Goal: Communication & Community: Answer question/provide support

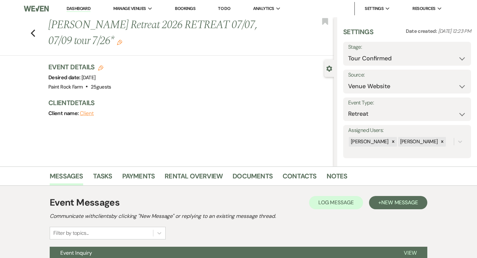
select select "4"
select select "5"
select select "21"
click at [32, 31] on use "button" at bounding box center [33, 32] width 4 height 7
select select "4"
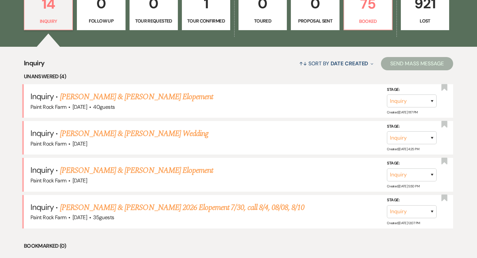
scroll to position [210, 0]
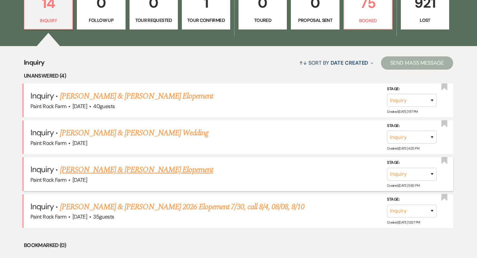
click at [175, 168] on link "Ryan Pealo & Annmarie Serran's Elopement" at bounding box center [136, 170] width 153 height 12
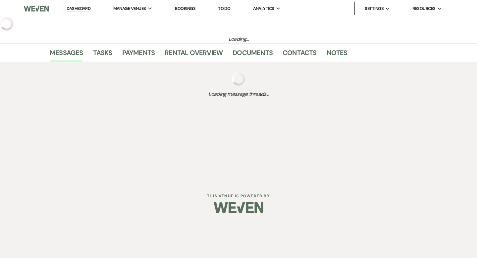
select select "5"
select select "22"
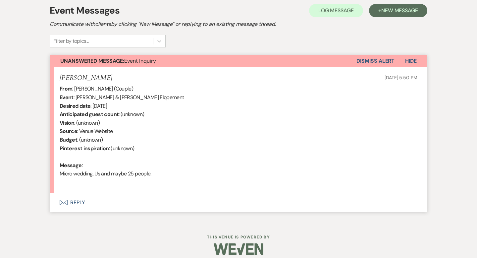
scroll to position [199, 0]
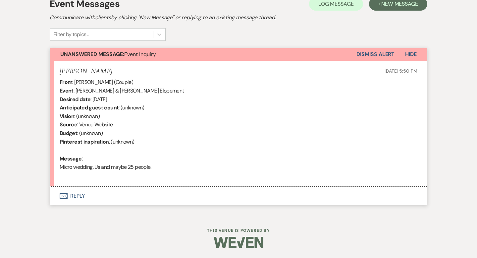
click at [74, 195] on button "Envelope Reply" at bounding box center [239, 196] width 378 height 19
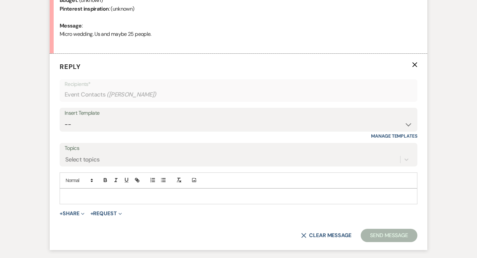
scroll to position [331, 0]
click at [408, 126] on select "-- Tour Request Response Contract (Pre-Booked Leads) Inquiry Follow Up Thank yo…" at bounding box center [239, 124] width 348 height 13
select select "2911"
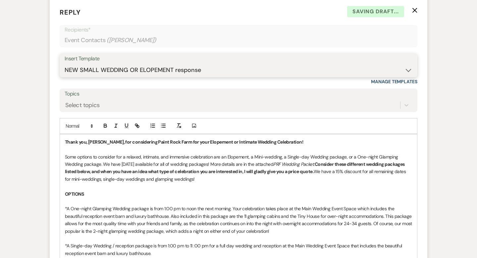
scroll to position [391, 0]
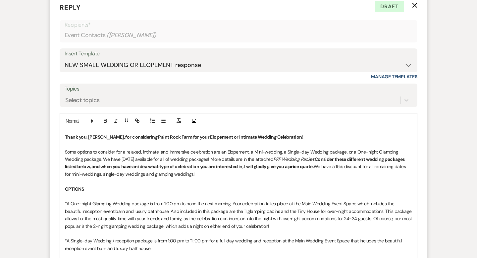
click at [146, 159] on p "Some options to consider for a relaxed, intimate, and immersive celebration are…" at bounding box center [238, 163] width 347 height 30
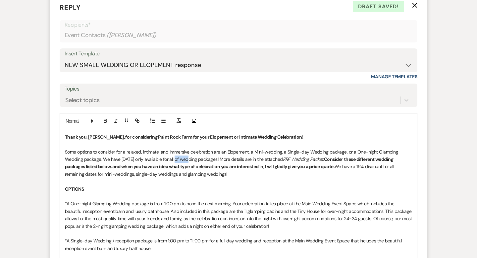
drag, startPoint x: 180, startPoint y: 158, endPoint x: 188, endPoint y: 158, distance: 8.3
click at [188, 158] on p "Some options to consider for a relaxed, intimate, and immersive celebration are…" at bounding box center [238, 163] width 347 height 30
click at [245, 158] on p "Some options to consider for a relaxed, intimate, and immersive celebration are…" at bounding box center [238, 163] width 347 height 30
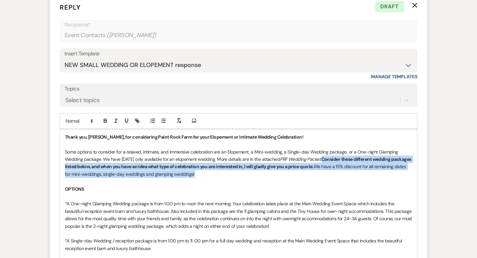
drag, startPoint x: 333, startPoint y: 158, endPoint x: 340, endPoint y: 172, distance: 15.9
click at [340, 172] on p "Some options to consider for a relaxed, intimate, and immersive celebration are…" at bounding box center [238, 163] width 347 height 30
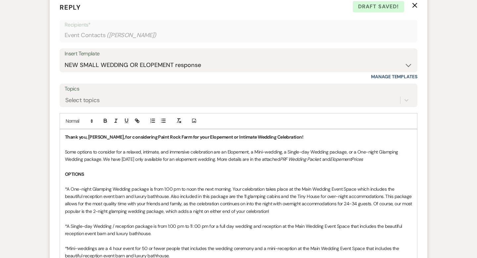
click at [363, 158] on em "ElopementPrices" at bounding box center [346, 159] width 33 height 6
click at [377, 159] on p "Some options to consider for a relaxed, intimate, and immersive celebration are…" at bounding box center [238, 155] width 347 height 15
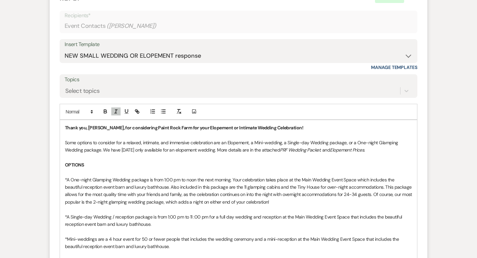
scroll to position [402, 0]
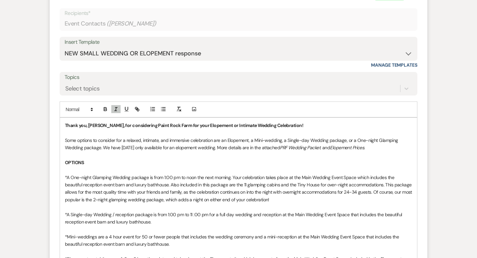
click at [331, 148] on p "Some options to consider for a relaxed, intimate, and immersive celebration are…" at bounding box center [238, 144] width 347 height 15
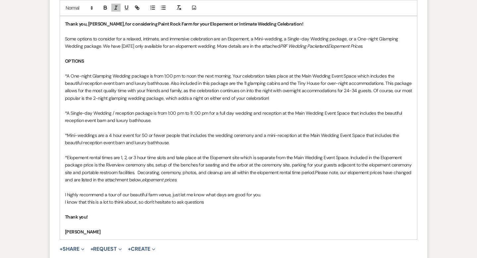
scroll to position [510, 0]
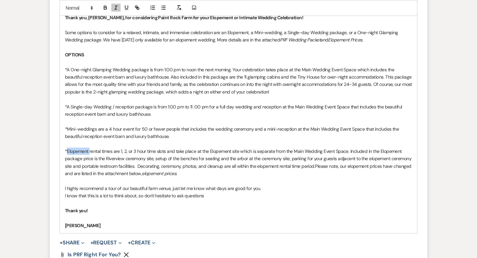
drag, startPoint x: 67, startPoint y: 150, endPoint x: 89, endPoint y: 152, distance: 22.7
click at [89, 152] on p "*Elopement rental times are 1, 2, or 3 hour time slots and take place at the El…" at bounding box center [238, 162] width 347 height 30
click at [239, 57] on p "OPTIONS" at bounding box center [238, 54] width 347 height 7
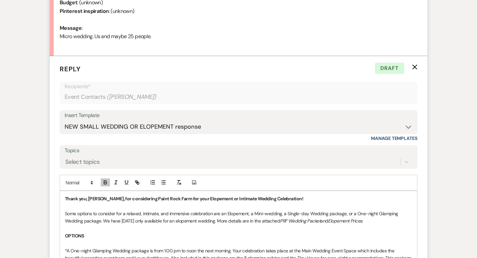
scroll to position [336, 0]
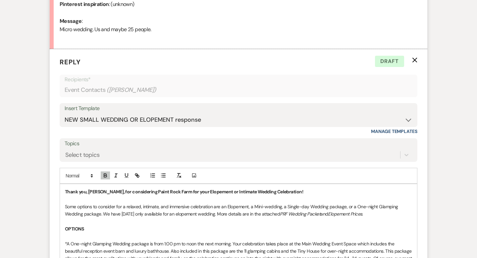
click at [120, 212] on p "Some options to consider for a relaxed, intimate, and immersive celebration are…" at bounding box center [238, 210] width 347 height 15
click at [397, 214] on p "Some options to consider for a relaxed, intimate, and immersive celebration are…" at bounding box center [238, 210] width 347 height 15
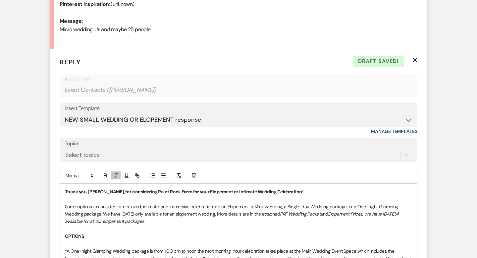
click at [148, 220] on em "Elopement Prices. We have October 3,4 available for all our elopement packages" at bounding box center [232, 217] width 335 height 13
click at [120, 220] on em "Elopement Prices. We have October 3,4 available for all our wedding packages" at bounding box center [232, 217] width 335 height 13
click at [175, 223] on p "Some options to consider for a relaxed, intimate, and immersive celebration are…" at bounding box center [238, 214] width 347 height 22
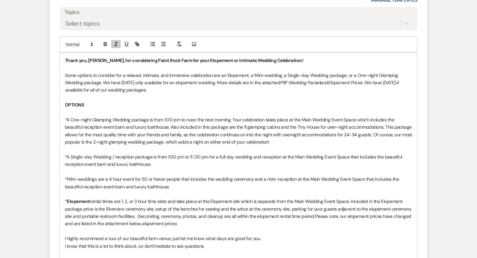
scroll to position [468, 0]
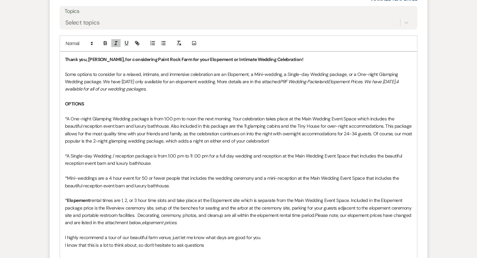
click at [83, 88] on em "Elopement Prices. We have October 3,4 available for all of our wedding packages." at bounding box center [232, 85] width 335 height 13
click at [123, 89] on em "Elopement Prices. We have October Friday & Saturday, 3,4 available for all of o…" at bounding box center [232, 85] width 335 height 13
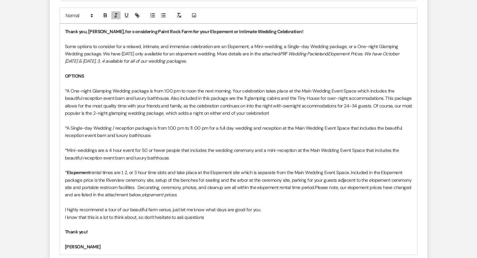
scroll to position [497, 0]
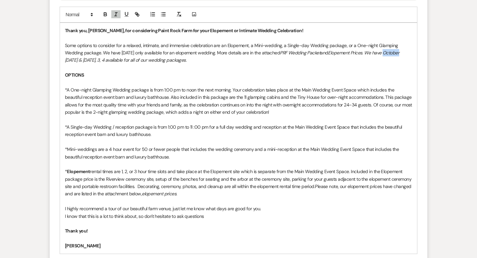
drag, startPoint x: 82, startPoint y: 59, endPoint x: 63, endPoint y: 59, distance: 18.6
click at [63, 59] on div "Thank you, Annmarie, for considering Paint Rock Farm for your Elopement or Inti…" at bounding box center [238, 138] width 357 height 231
click at [102, 60] on em "Elopement Prices. We have Friday & Saturday, 3, 4 available for all of our wedd…" at bounding box center [233, 56] width 337 height 13
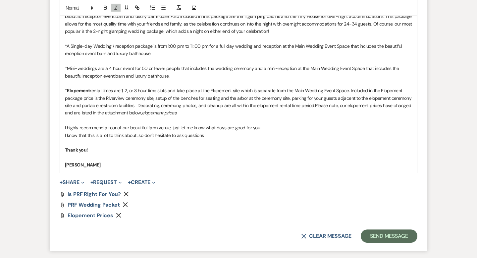
scroll to position [578, 0]
click at [377, 236] on button "Send Message" at bounding box center [389, 235] width 57 height 13
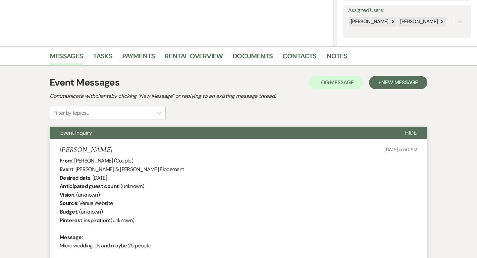
scroll to position [0, 0]
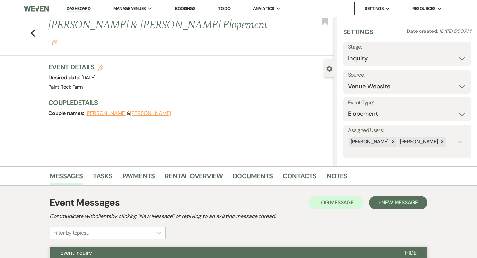
click at [57, 40] on icon "Edit" at bounding box center [54, 42] width 5 height 5
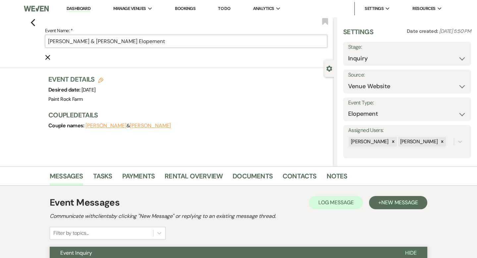
click at [127, 40] on input "Ryan Pealo & Annmarie Serran's Elopement" at bounding box center [186, 41] width 282 height 13
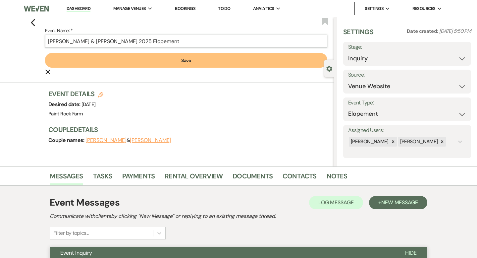
click at [174, 42] on input "Ryan Pealo & Annmarie Serran's 2025 Elopement" at bounding box center [186, 41] width 282 height 13
type input "Ryan Pealo & Annmarie Serran's 2025 Elopement 8/17"
click at [191, 61] on button "Save" at bounding box center [186, 60] width 282 height 15
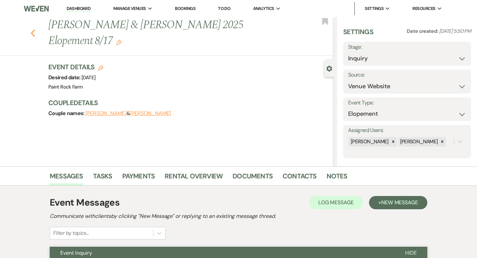
click at [35, 32] on icon "Previous" at bounding box center [32, 33] width 5 height 8
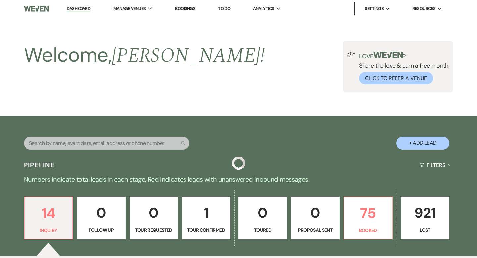
scroll to position [210, 0]
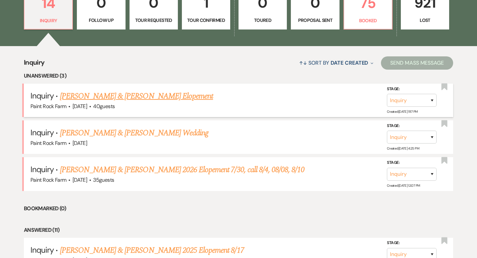
click at [115, 96] on link "Leyton Mitchel & Sophia McInturff's Elopement" at bounding box center [136, 96] width 153 height 12
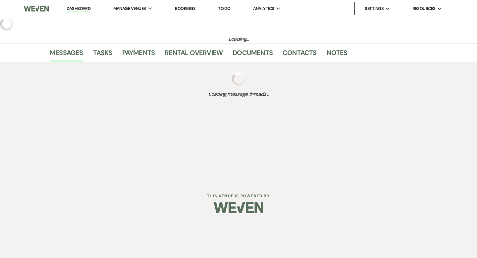
select select "5"
select select "22"
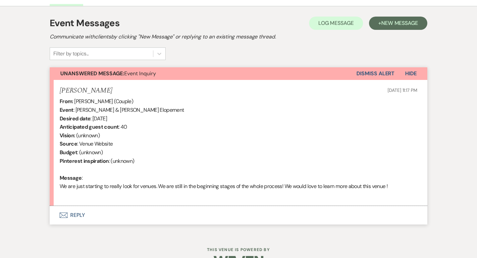
scroll to position [199, 0]
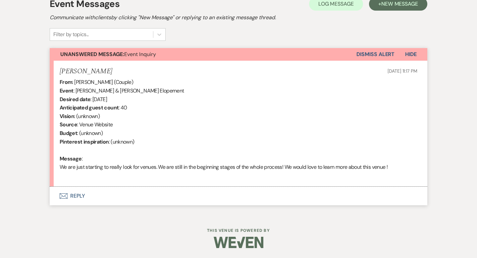
click at [81, 195] on button "Envelope Reply" at bounding box center [239, 196] width 378 height 19
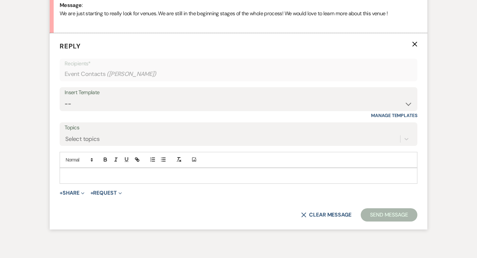
scroll to position [354, 0]
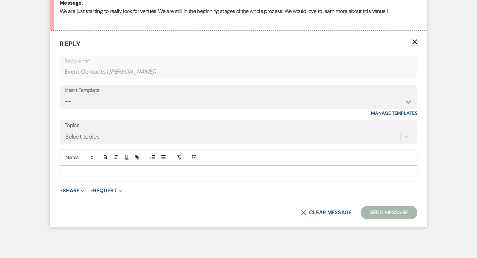
click at [312, 187] on div "+ Share Expand Doc Upload Documents Add Photo Images Pref Vendors Preferred ven…" at bounding box center [239, 191] width 358 height 8
click at [408, 102] on select "-- Tour Request Response Contract (Pre-Booked Leads) Inquiry Follow Up Thank yo…" at bounding box center [239, 101] width 348 height 13
select select "6001"
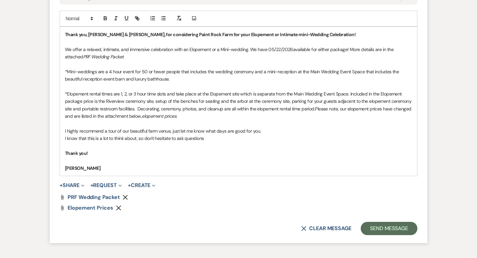
scroll to position [491, 0]
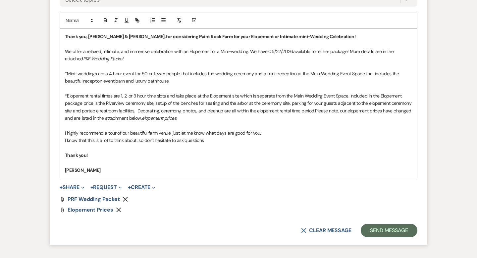
click at [292, 51] on p "We offer a relaxed, intimate, and immersive celebration with an Elopement or a …" at bounding box center [238, 55] width 347 height 15
click at [380, 229] on button "Send Message" at bounding box center [389, 230] width 57 height 13
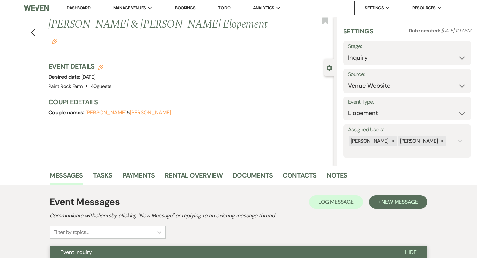
scroll to position [0, 0]
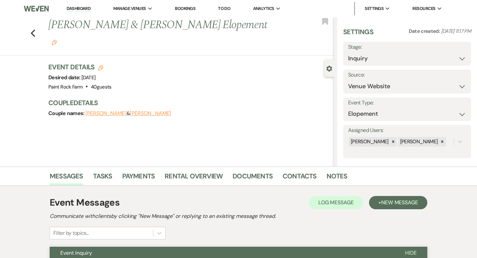
click at [57, 40] on icon "Edit" at bounding box center [54, 42] width 5 height 5
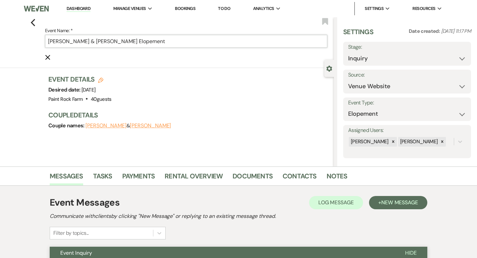
click at [174, 43] on input "Leyton Mitchel & Sophia McInturff's Elopement" at bounding box center [186, 41] width 282 height 13
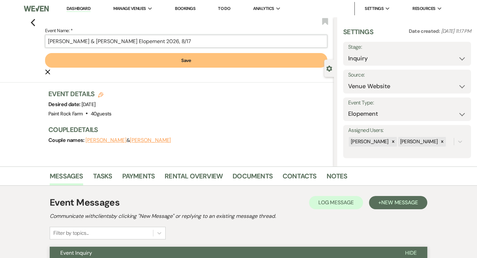
type input "Leyton Mitchel & Sophia McInturff's Elopement 2026, 8/17"
click at [188, 59] on button "Save" at bounding box center [186, 60] width 282 height 15
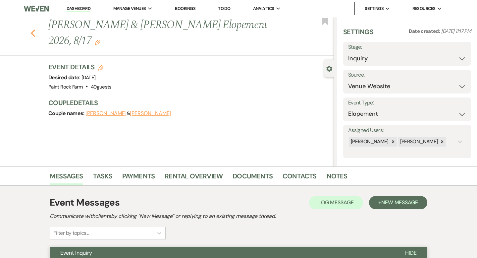
click at [34, 33] on icon "Previous" at bounding box center [32, 33] width 5 height 8
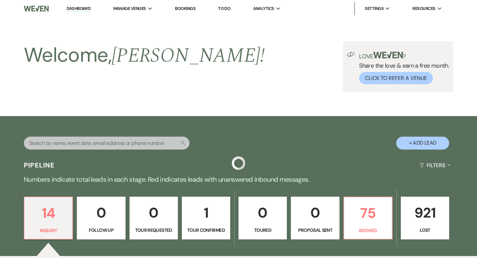
scroll to position [210, 0]
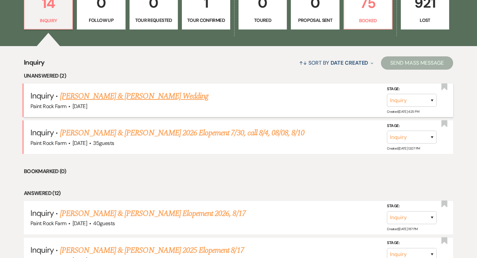
click at [121, 97] on link "Noah Reese & Kristina Britt's Wedding" at bounding box center [134, 96] width 148 height 12
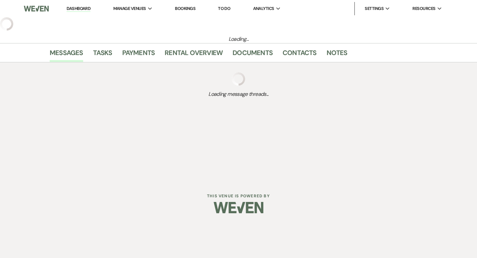
select select "5"
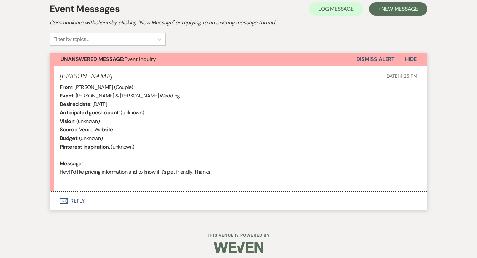
scroll to position [199, 0]
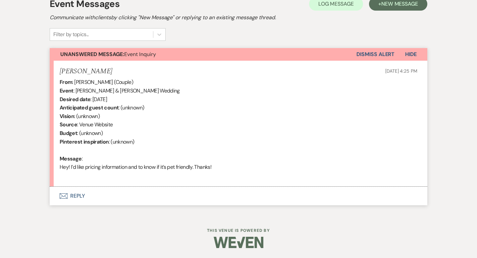
click at [80, 196] on button "Envelope Reply" at bounding box center [239, 196] width 378 height 19
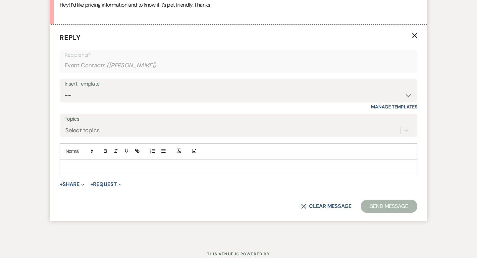
scroll to position [361, 0]
click at [408, 95] on select "-- Tour Request Response Contract (Pre-Booked Leads) Inquiry Follow Up Thank yo…" at bounding box center [239, 94] width 348 height 13
select select "6001"
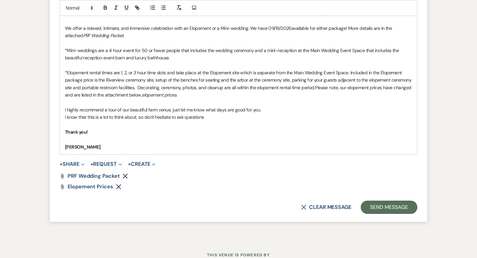
scroll to position [516, 0]
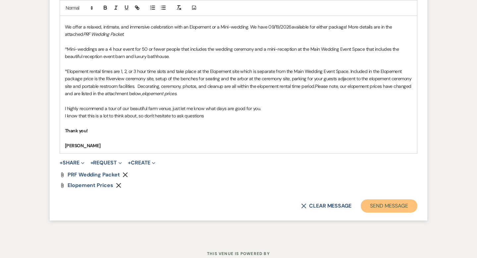
click at [378, 205] on button "Send Message" at bounding box center [389, 205] width 57 height 13
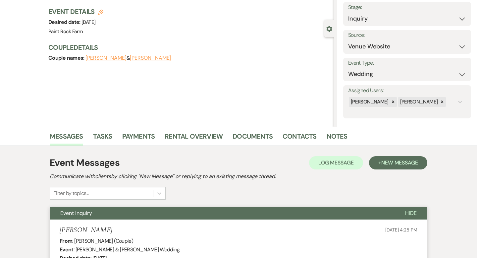
scroll to position [0, 0]
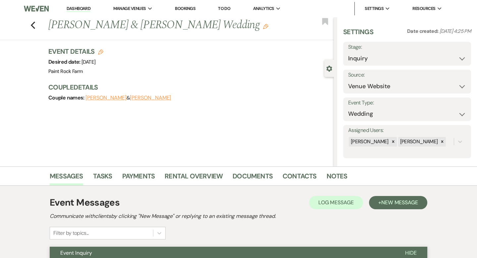
click at [263, 25] on icon "Edit" at bounding box center [265, 26] width 5 height 5
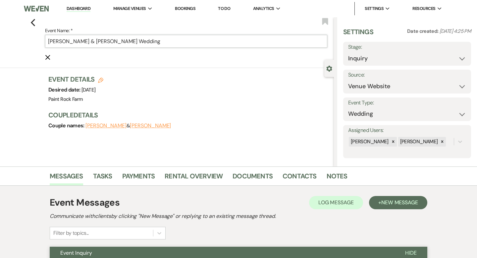
click at [160, 41] on input "Noah Reese & Kristina Britt's Wedding" at bounding box center [186, 41] width 282 height 13
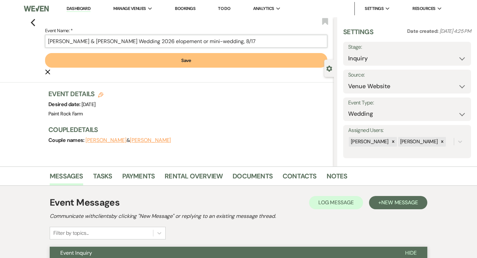
type input "Noah Reese & Kristina Britt's Wedding 2026 elopement or mini-wedding, 8/17"
click at [185, 60] on button "Save" at bounding box center [186, 60] width 282 height 15
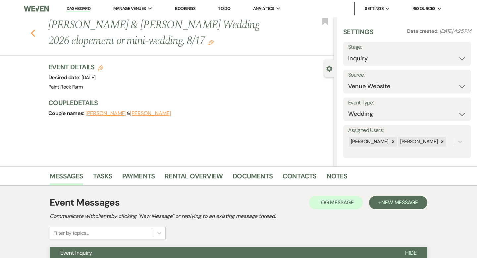
click at [32, 31] on use "button" at bounding box center [33, 32] width 4 height 7
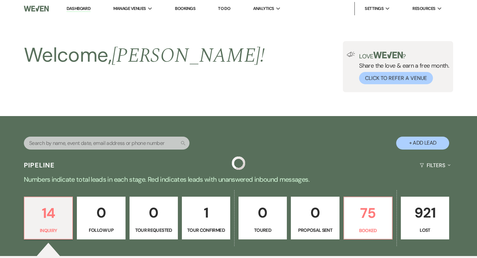
scroll to position [210, 0]
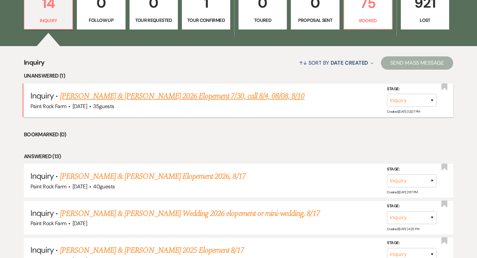
click at [121, 97] on link "Hunter Martin & Kara Lopez-Lengowski's 2026 Elopement 7/30, call 8/4, 08/08, 8/…" at bounding box center [182, 96] width 245 height 12
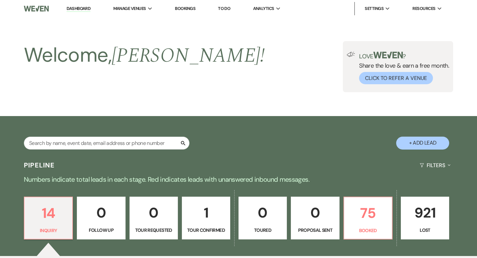
select select "5"
select select "22"
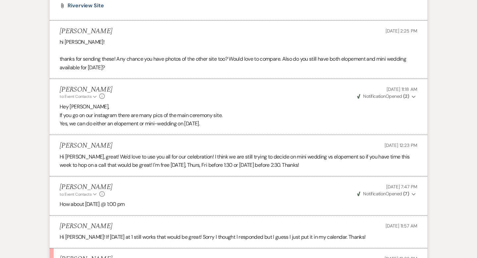
scroll to position [1505, 0]
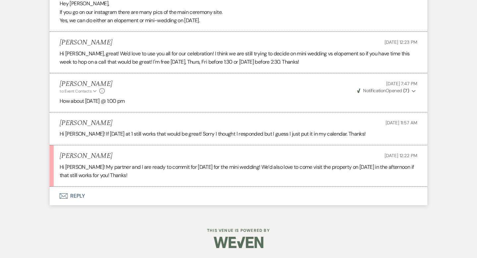
click at [84, 196] on button "Envelope Reply" at bounding box center [239, 196] width 378 height 19
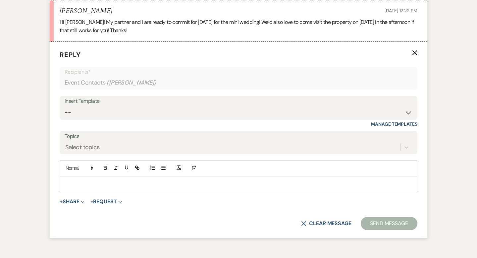
scroll to position [1661, 0]
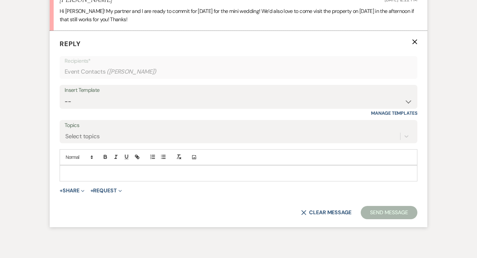
click at [73, 170] on p at bounding box center [238, 172] width 347 height 7
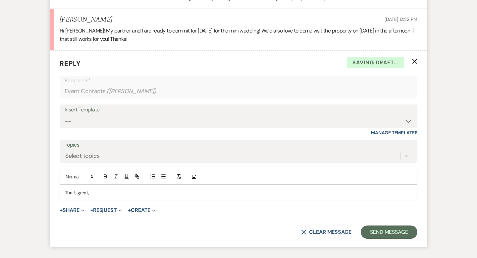
scroll to position [1637, 0]
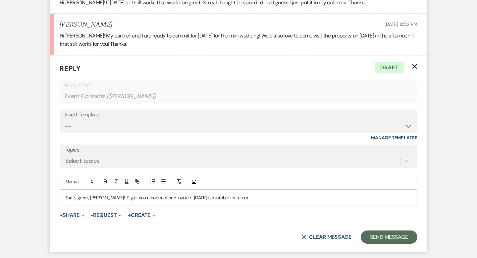
click at [221, 198] on p "That's great, Kara! I'll get you a contract and invoice. October 12 is availabl…" at bounding box center [238, 197] width 347 height 7
click at [266, 199] on p "That's great, Kara! I'll get you a contract and invoice. October 12 is availabl…" at bounding box center [238, 197] width 347 height 7
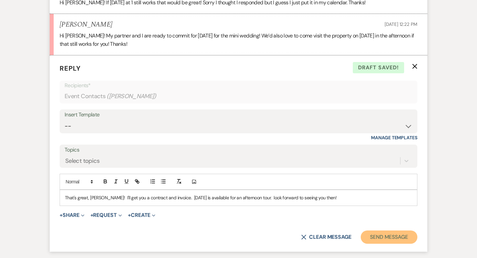
click at [379, 235] on button "Send Message" at bounding box center [389, 236] width 57 height 13
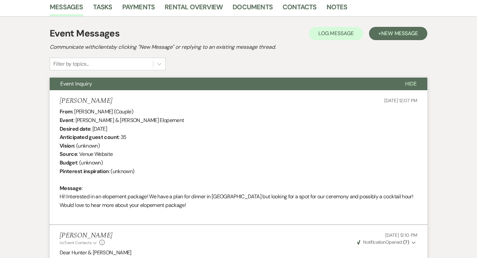
scroll to position [172, 0]
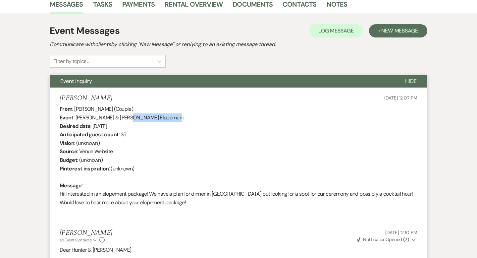
drag, startPoint x: 123, startPoint y: 117, endPoint x: 166, endPoint y: 121, distance: 43.3
click at [166, 121] on div "From : Kara Lopez-Lengowski (Couple) Event : Hunter Martin & Kara Lopez-Lengows…" at bounding box center [239, 160] width 358 height 110
copy div "Lopez-Lengowski's"
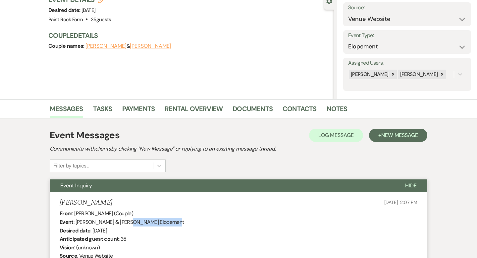
scroll to position [65, 0]
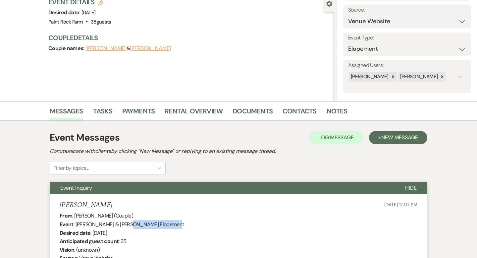
click at [158, 49] on button "Kara Lopez-Lengowski" at bounding box center [150, 48] width 41 height 5
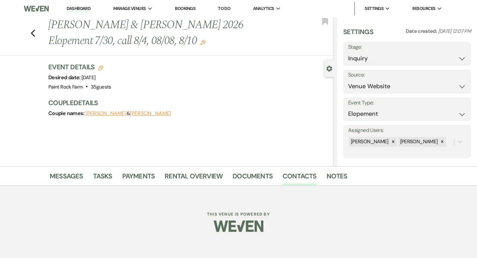
select select "1"
select select "text"
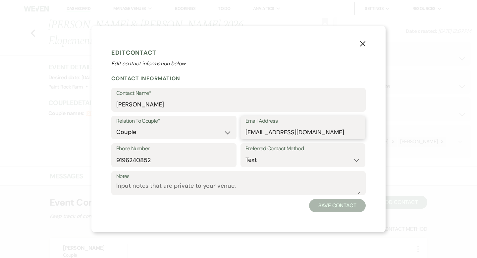
drag, startPoint x: 314, startPoint y: 130, endPoint x: 246, endPoint y: 130, distance: 67.9
click at [246, 130] on input "karaloplen@gmail.com" at bounding box center [303, 132] width 115 height 13
drag, startPoint x: 117, startPoint y: 158, endPoint x: 153, endPoint y: 158, distance: 36.1
click at [153, 158] on input "9196240852" at bounding box center [173, 159] width 115 height 13
